Goal: Check status

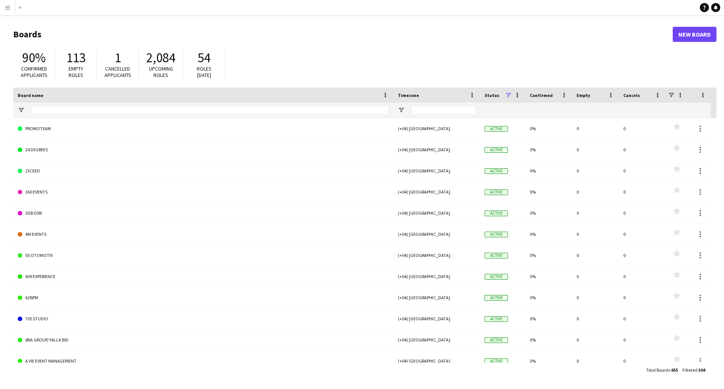
click at [9, 7] on app-icon "Menu" at bounding box center [8, 8] width 6 height 6
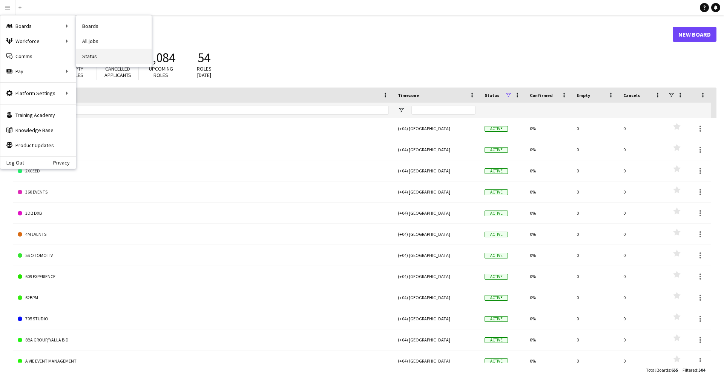
click at [101, 58] on link "Status" at bounding box center [113, 56] width 75 height 15
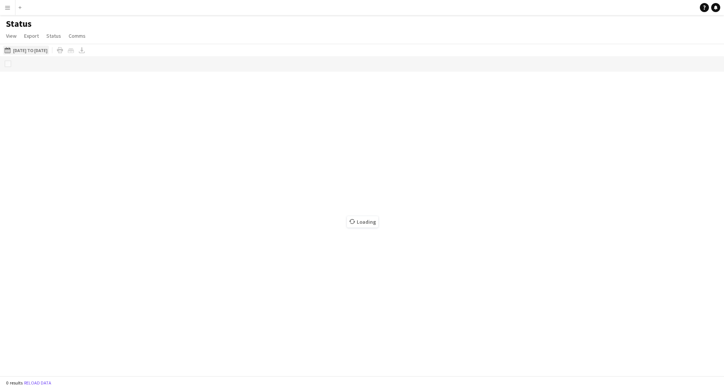
click at [44, 50] on button "[DATE] to [DATE] [DATE] to [DATE]" at bounding box center [26, 50] width 46 height 9
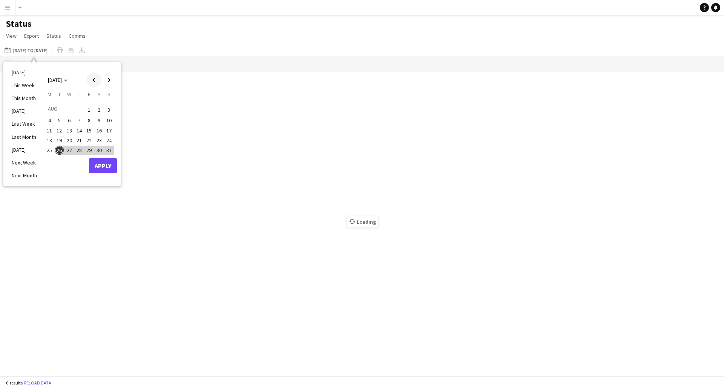
click at [94, 82] on span "Previous month" at bounding box center [93, 79] width 15 height 15
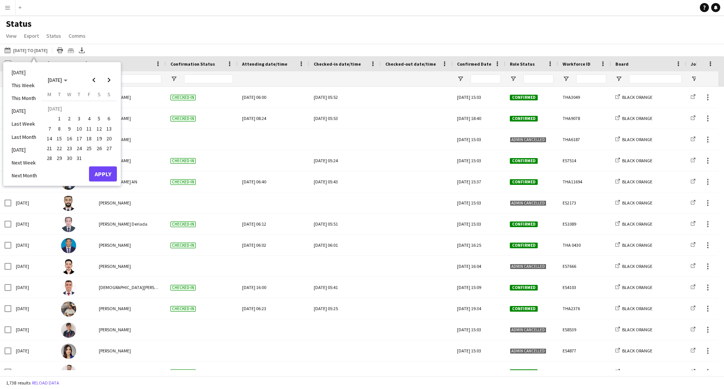
click at [102, 151] on span "26" at bounding box center [99, 148] width 9 height 9
click at [109, 77] on span "Next month" at bounding box center [108, 79] width 15 height 15
